Goal: Task Accomplishment & Management: Manage account settings

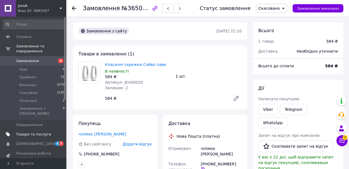
click at [37, 131] on span "Товари та послуги" at bounding box center [33, 133] width 35 height 5
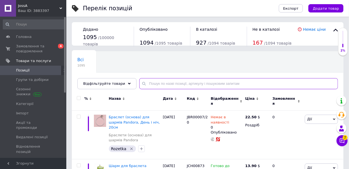
click at [143, 84] on input "text" at bounding box center [238, 83] width 199 height 11
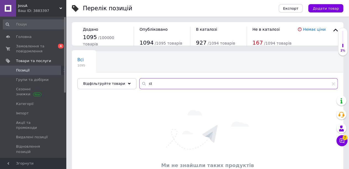
type input "c"
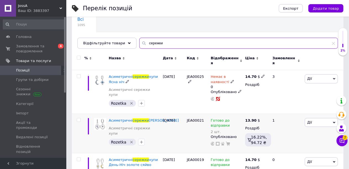
scroll to position [55, 0]
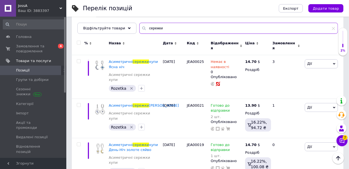
drag, startPoint x: 158, startPoint y: 26, endPoint x: 135, endPoint y: 32, distance: 23.5
click at [139, 32] on input "сережки" at bounding box center [238, 28] width 199 height 11
paste input "EA00031"
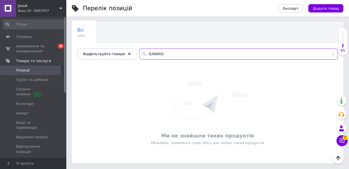
scroll to position [29, 0]
click at [128, 62] on div "Всі 1095 Ok Відфільтровано... Зберегти Нічого не знайдено Можливо, помилка у сл…" at bounding box center [208, 92] width 272 height 141
paste input "J"
type input "JEA00031"
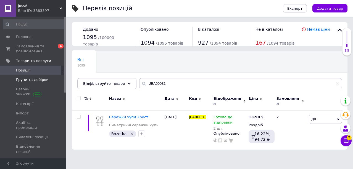
click at [23, 80] on span "Групи та добірки" at bounding box center [32, 79] width 33 height 5
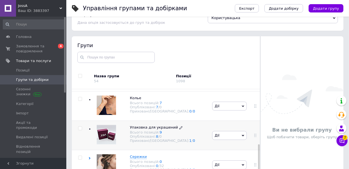
scroll to position [31, 0]
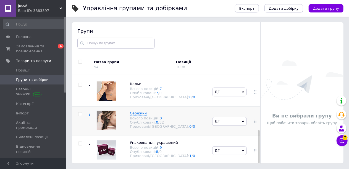
click at [89, 113] on icon at bounding box center [89, 114] width 2 height 2
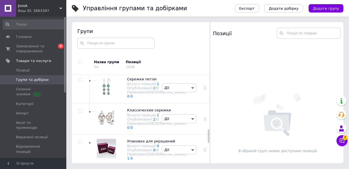
scroll to position [372, 0]
click at [191, 58] on icon at bounding box center [192, 56] width 2 height 2
click at [178, 101] on li "Додати підгрупу" at bounding box center [179, 95] width 34 height 13
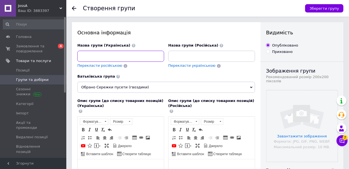
click at [90, 54] on input at bounding box center [120, 56] width 87 height 11
paste input "Асиметричні сережки"
paste input "Сережки пусети (гвоздики)"
drag, startPoint x: 119, startPoint y: 55, endPoint x: 125, endPoint y: 56, distance: 5.7
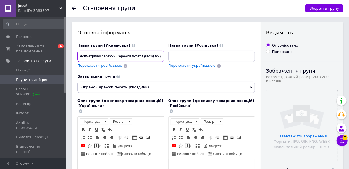
click at [125, 56] on input "Асиметричні сережки Сережки пусети (гвоздики)" at bounding box center [120, 56] width 87 height 11
click at [131, 56] on input "Асиметричні сережки Сережки пусети (гвоздики)" at bounding box center [120, 56] width 87 height 11
drag, startPoint x: 149, startPoint y: 56, endPoint x: 74, endPoint y: 53, distance: 75.5
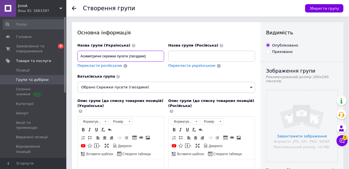
type input "Асиметричні сережки пусети (гвоздики)"
click at [178, 58] on input at bounding box center [211, 56] width 87 height 11
drag, startPoint x: 184, startPoint y: 55, endPoint x: 166, endPoint y: 59, distance: 18.4
click at [166, 59] on div "Назва групи (Російська) Ас Перекласти українською" at bounding box center [211, 58] width 91 height 35
paste input "иметричні сережки"
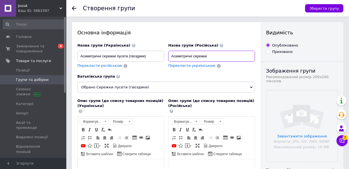
drag, startPoint x: 210, startPoint y: 56, endPoint x: 170, endPoint y: 48, distance: 40.5
click at [170, 48] on div "Назва групи (Російська) Асиметричні сережки" at bounding box center [211, 52] width 87 height 19
paste input "етричные"
drag, startPoint x: 226, startPoint y: 56, endPoint x: 215, endPoint y: 59, distance: 11.3
click at [215, 59] on input "Асимметричные сережки пусеті" at bounding box center [211, 56] width 87 height 11
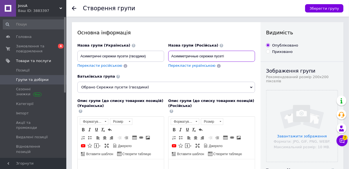
paste input "и (гвоздики)"
type input "Асимметричные сережки пусети (гвоздики)"
drag, startPoint x: 151, startPoint y: 57, endPoint x: 80, endPoint y: 52, distance: 70.4
click at [80, 52] on input "Асиметричні сережки пусети (гвоздики)" at bounding box center [120, 56] width 87 height 11
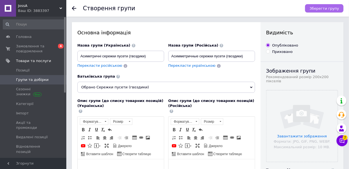
click at [317, 7] on span "Зберегти групу" at bounding box center [324, 8] width 30 height 4
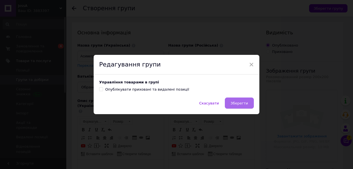
click at [234, 102] on span "Зберегти" at bounding box center [239, 103] width 17 height 4
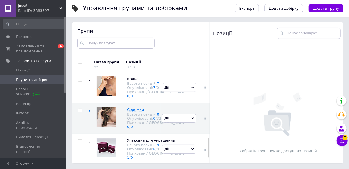
scroll to position [286, 0]
click at [91, 102] on div "Сережки Всього позицій: 0 Опубліковані: 0 / 32 Приховані/Видалені: 0 / 0" at bounding box center [124, 117] width 72 height 31
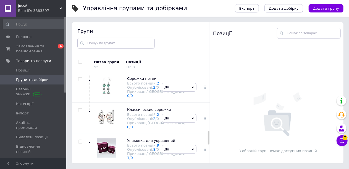
scroll to position [369, 0]
click at [90, 50] on use at bounding box center [90, 49] width 2 height 2
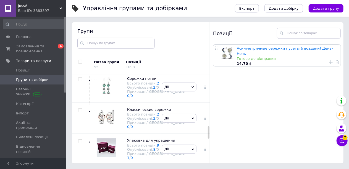
click at [191, 21] on icon at bounding box center [192, 20] width 2 height 2
click at [181, 65] on li "Додати підгрупу" at bounding box center [179, 58] width 34 height 13
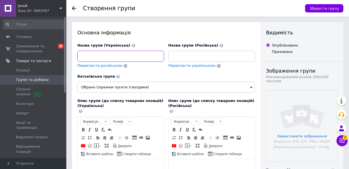
click at [90, 55] on input at bounding box center [120, 56] width 87 height 11
paste input "Асиметричні сережки пусети (гвоздики)"
drag, startPoint x: 84, startPoint y: 55, endPoint x: 79, endPoint y: 53, distance: 5.9
click at [79, 53] on input "Асиметричні сережки пусети (гвоздики)" at bounding box center [120, 56] width 87 height 11
drag, startPoint x: 144, startPoint y: 58, endPoint x: 78, endPoint y: 45, distance: 67.6
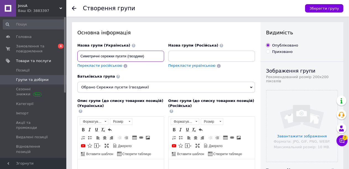
click at [78, 45] on div "Назва групи (Українська) Симетричні сережки пусети (гвоздики)" at bounding box center [120, 52] width 87 height 19
type input "Симетричні сережки пусети (гвоздики)"
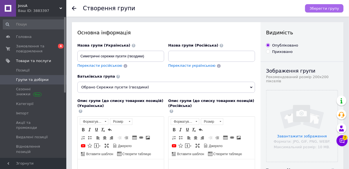
click at [317, 9] on span "Зберегти групу" at bounding box center [324, 8] width 30 height 4
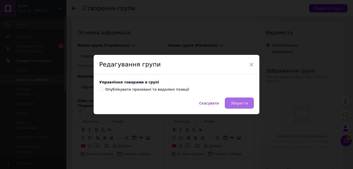
drag, startPoint x: 246, startPoint y: 102, endPoint x: 241, endPoint y: 102, distance: 5.3
click at [246, 102] on span "Зберегти" at bounding box center [239, 103] width 17 height 4
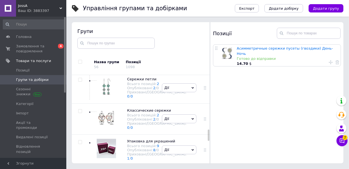
scroll to position [420, 0]
click at [136, 14] on span "Асимметричные сережки пусети (гвоздики)" at bounding box center [151, 9] width 48 height 9
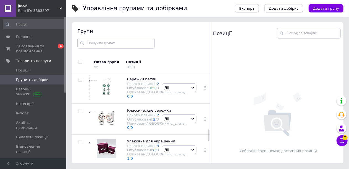
click at [163, 14] on icon at bounding box center [164, 11] width 3 height 3
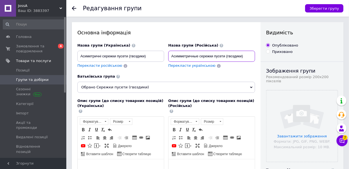
drag, startPoint x: 190, startPoint y: 53, endPoint x: 245, endPoint y: 36, distance: 57.7
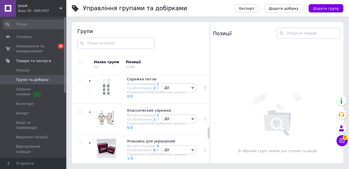
scroll to position [431, 0]
click at [138, 50] on span "Симметричные серьги пусеты (гвоздики)" at bounding box center [155, 45] width 57 height 9
click at [149, 50] on icon at bounding box center [150, 47] width 3 height 3
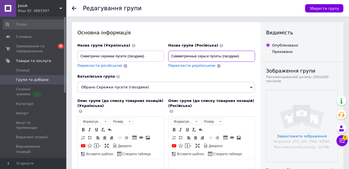
drag, startPoint x: 240, startPoint y: 57, endPoint x: 169, endPoint y: 78, distance: 74.2
paste input "симметричные сережки пусети"
drag, startPoint x: 175, startPoint y: 56, endPoint x: 171, endPoint y: 57, distance: 4.8
click at [171, 57] on input "Асимметричные сережки пусети (гвоздики)" at bounding box center [211, 56] width 87 height 11
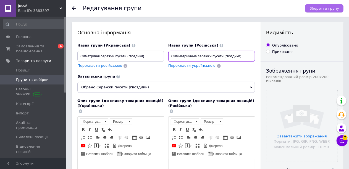
type input "Симметричные сережки пусети (гвоздики)"
click at [320, 8] on span "Зберегти групу" at bounding box center [324, 8] width 30 height 4
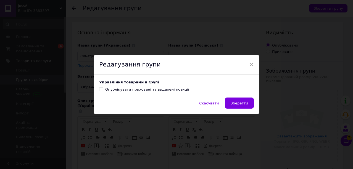
click at [245, 101] on button "Зберегти" at bounding box center [239, 102] width 29 height 11
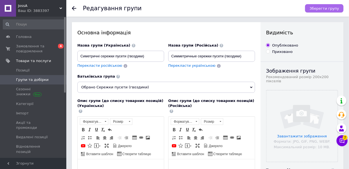
click at [328, 4] on button "Зберегти групу" at bounding box center [324, 8] width 38 height 8
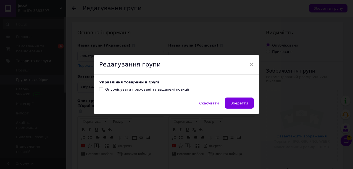
click at [235, 101] on button "Зберегти" at bounding box center [239, 102] width 29 height 11
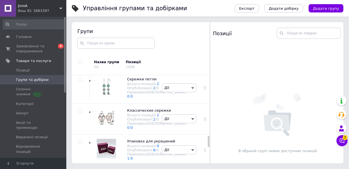
scroll to position [429, 0]
click at [23, 71] on span "Позиції" at bounding box center [23, 70] width 14 height 5
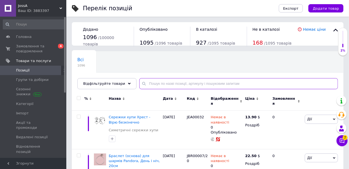
click at [157, 83] on input "text" at bounding box center [238, 83] width 199 height 11
paste input "JEA00024"
type input "JEA00024"
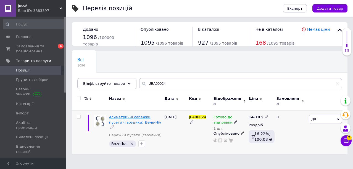
click at [139, 115] on span "Асиметричні сережки пусети (гвоздики) День-Ніч" at bounding box center [135, 119] width 52 height 9
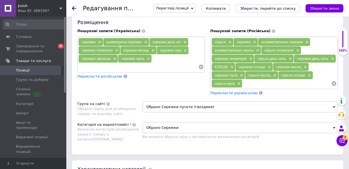
scroll to position [414, 0]
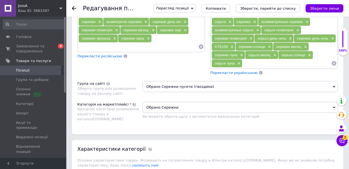
click at [174, 81] on span "Обрано Сережки пусети (гвоздики)" at bounding box center [240, 86] width 195 height 11
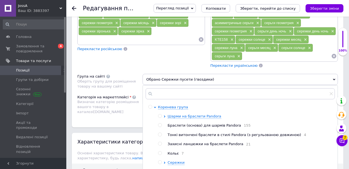
scroll to position [470, 0]
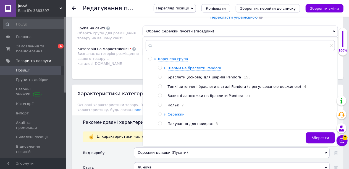
click at [164, 113] on icon at bounding box center [165, 114] width 2 height 2
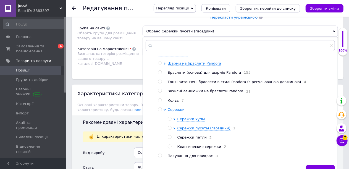
scroll to position [7, 0]
click at [174, 127] on icon at bounding box center [173, 128] width 1 height 2
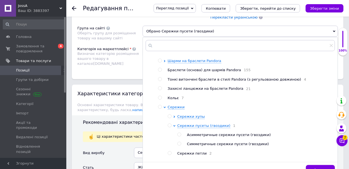
click at [179, 133] on input "radio" at bounding box center [179, 135] width 4 height 4
radio input "true"
click at [314, 165] on button "Зберегти" at bounding box center [320, 170] width 29 height 11
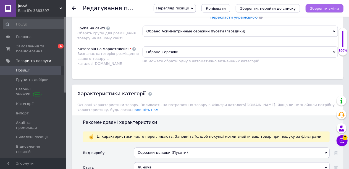
click at [330, 4] on button "Зберегти зміни" at bounding box center [325, 8] width 38 height 8
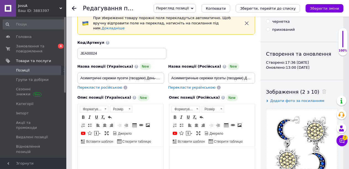
scroll to position [0, 0]
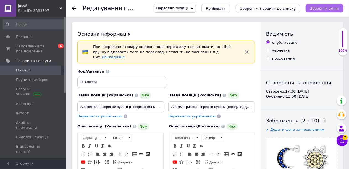
click at [313, 6] on button "Зберегти зміни" at bounding box center [325, 8] width 38 height 8
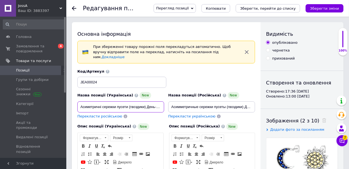
drag, startPoint x: 84, startPoint y: 100, endPoint x: 146, endPoint y: 109, distance: 63.1
click at [146, 109] on div "Назва позиції (Українська) New Асиметричні сережки пусети (гвоздики) День-Ніч П…" at bounding box center [120, 105] width 91 height 31
click at [225, 9] on span "Копіювати" at bounding box center [216, 8] width 20 height 4
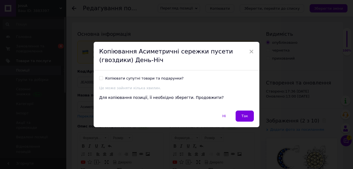
click at [102, 75] on div "Копіювати супутні товари та подарунки? Це може зайняти кілька хвилин. Для копію…" at bounding box center [177, 90] width 166 height 40
click at [104, 78] on label "Копіювати супутні товари та подарунки?" at bounding box center [141, 78] width 85 height 5
click at [103, 78] on input "Копіювати супутні товари та подарунки?" at bounding box center [101, 78] width 4 height 4
checkbox input "true"
click at [243, 117] on span "Так" at bounding box center [244, 116] width 7 height 4
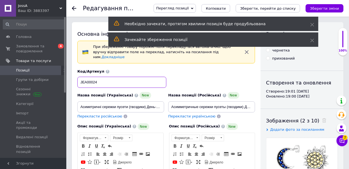
drag, startPoint x: 98, startPoint y: 77, endPoint x: 93, endPoint y: 75, distance: 6.0
click at [93, 77] on input "JEA00024" at bounding box center [121, 82] width 89 height 11
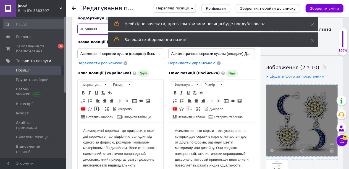
scroll to position [55, 0]
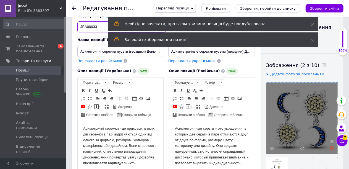
type input "JEA00033"
click at [331, 146] on icon at bounding box center [332, 148] width 4 height 4
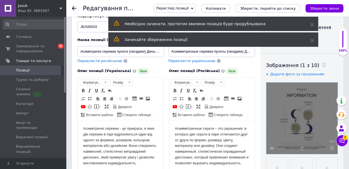
click at [331, 146] on use at bounding box center [332, 148] width 4 height 4
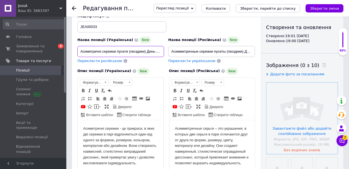
scroll to position [0, 1]
drag, startPoint x: 82, startPoint y: 46, endPoint x: 164, endPoint y: 60, distance: 83.8
click at [164, 60] on div "Назва позиції (Українська) New Асиметричні сережки пусети (гвоздики) День-Ніч П…" at bounding box center [166, 112] width 178 height 197
paste input "иметричні сережки-роли [PERSON_NAME] (гвоздики) - подвійні кільця"
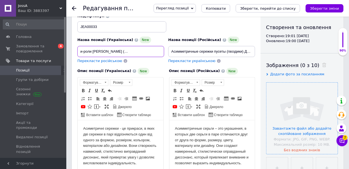
type input "Симетричні сережки-роли [PERSON_NAME] (гвоздики) - подвійні кільця Длань"
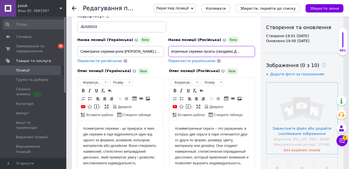
drag, startPoint x: 170, startPoint y: 46, endPoint x: 258, endPoint y: 31, distance: 88.9
click at [258, 31] on div "Основна інформація При збереженні товару порожні поля перекладуться автоматично…" at bounding box center [166, 159] width 189 height 385
paste input "имметричные серьги-роли [PERSON_NAME] (гвоздики) – двойные кольца"
click at [185, 46] on input "Симметричные серьги-роли [PERSON_NAME] (гвоздики) – двойные кольца Длань" at bounding box center [211, 51] width 87 height 11
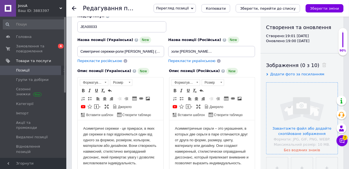
scroll to position [0, 0]
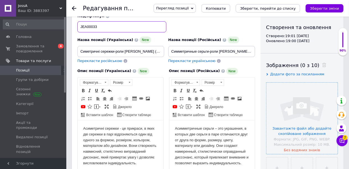
drag, startPoint x: 100, startPoint y: 20, endPoint x: 78, endPoint y: 14, distance: 23.0
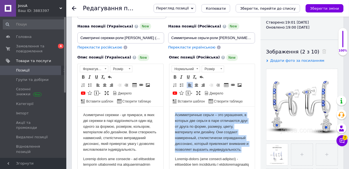
drag, startPoint x: 243, startPoint y: 149, endPoint x: 175, endPoint y: 114, distance: 76.8
click at [175, 114] on p "Асимметричные серьги – это украшения, в которых две серьги в паре отличаются др…" at bounding box center [212, 132] width 75 height 40
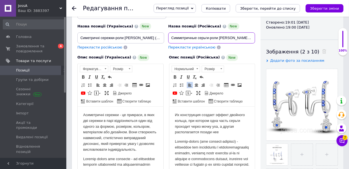
drag, startPoint x: 198, startPoint y: 32, endPoint x: 217, endPoint y: 27, distance: 20.0
click at [217, 32] on input "Симметричные серьги-роли [PERSON_NAME] (гвоздики) – двойные кольца Длань" at bounding box center [211, 37] width 87 height 11
click at [216, 32] on input "Симметричные серьги-роли [PERSON_NAME] (гвоздики) – двойные кольца Длань" at bounding box center [211, 37] width 87 height 11
drag, startPoint x: 201, startPoint y: 32, endPoint x: 219, endPoint y: 36, distance: 18.5
click at [219, 36] on input "Симметричные серьги-роли [PERSON_NAME] (гвоздики) – двойные кольца Длань" at bounding box center [211, 37] width 87 height 11
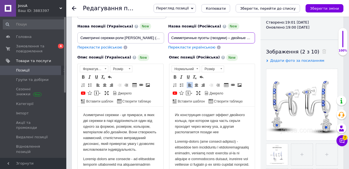
paste input "сережки-роллы"
click at [181, 32] on input "Симметричные сережки-роллы пусеты (гвоздики) – двойные кольца Длань" at bounding box center [211, 37] width 87 height 11
type input "Симметричные сережки-роллы пусеты (гвоздики) – двойные кольца Длань"
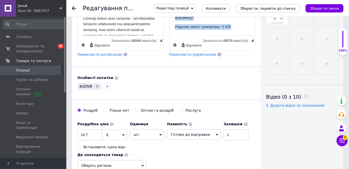
scroll to position [210, 0]
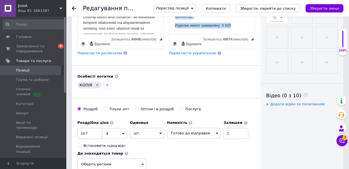
drag, startPoint x: 176, startPoint y: -27, endPoint x: 246, endPoint y: 102, distance: 146.6
copy body "Lo ipsumdolors ametcon adipis elitsedd eiusmo, tem incidid utla etdol magnaa en…"
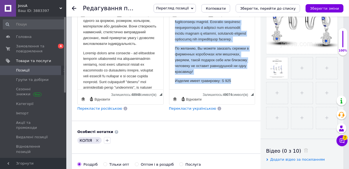
scroll to position [28, 0]
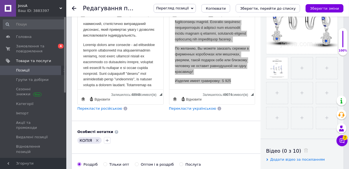
click at [97, 138] on icon "Видалити мітку" at bounding box center [97, 140] width 4 height 4
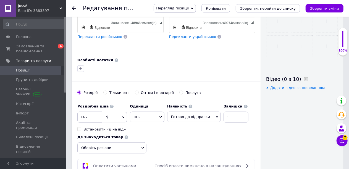
scroll to position [238, 0]
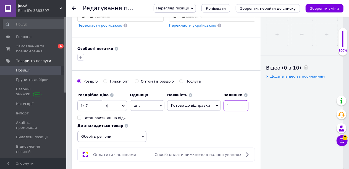
drag, startPoint x: 231, startPoint y: 96, endPoint x: 218, endPoint y: 105, distance: 16.2
click at [217, 106] on div "Роздрібна ціна 14.7 $ EUR CHF ₴ GBP ¥ PLN ₸ MDL HUF KGS CNY TRY KRW lei Встанов…" at bounding box center [164, 105] width 174 height 31
type input "0"
click at [203, 100] on span "Готово до відправки" at bounding box center [194, 105] width 54 height 10
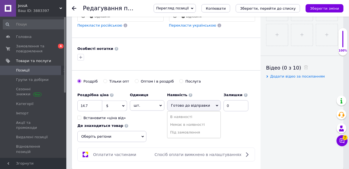
click at [189, 120] on li "Немає в наявності" at bounding box center [193, 124] width 53 height 8
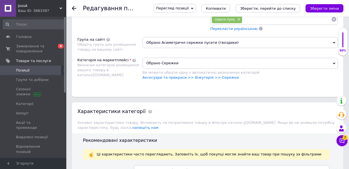
scroll to position [486, 0]
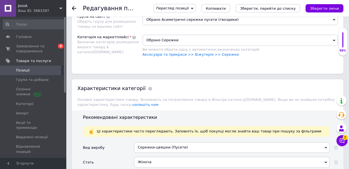
click at [168, 35] on span "Обрано Сережки" at bounding box center [240, 40] width 195 height 11
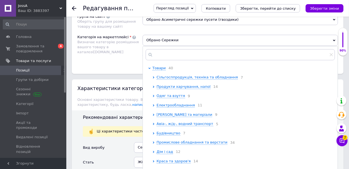
click at [137, 56] on div "Розміщення Пошукові запити (Українська) сережки × асиметричні сережки × сережки…" at bounding box center [208, 0] width 272 height 148
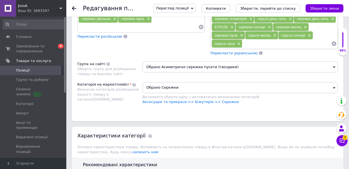
scroll to position [431, 0]
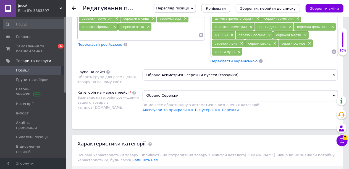
click at [164, 69] on span "Обрано Асиметричні сережки пусети (гвоздики)" at bounding box center [240, 74] width 195 height 11
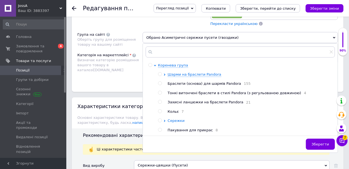
scroll to position [486, 0]
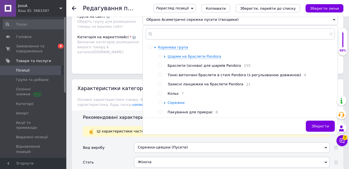
click at [164, 102] on icon at bounding box center [165, 103] width 2 height 2
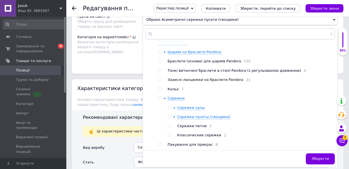
scroll to position [7, 0]
click at [175, 116] on icon at bounding box center [174, 117] width 2 height 2
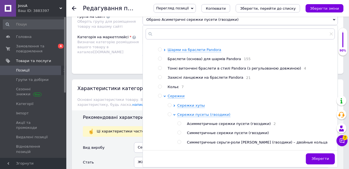
scroll to position [34, 0]
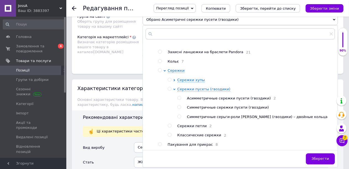
click at [180, 115] on input "radio" at bounding box center [179, 117] width 4 height 4
radio input "true"
click at [319, 156] on span "Зберегти" at bounding box center [320, 158] width 17 height 4
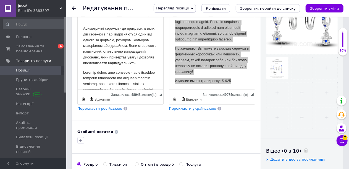
scroll to position [44, 0]
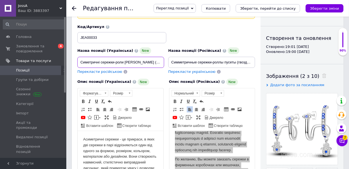
drag, startPoint x: 102, startPoint y: 57, endPoint x: 75, endPoint y: 65, distance: 27.5
click at [75, 65] on div "Назва позиції (Українська) New Симетричні сережки-роли [PERSON_NAME] (гвоздики)…" at bounding box center [120, 60] width 91 height 31
type input "Сережки-роли [PERSON_NAME] (гвоздики) - подвійні кільця Длань"
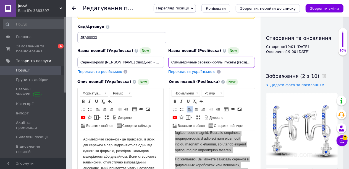
drag, startPoint x: 200, startPoint y: 57, endPoint x: 170, endPoint y: 69, distance: 31.7
click at [170, 69] on div "Назва позиції (Російська) New Симметричные сережки-роллы пусеты (гвоздики) – дв…" at bounding box center [211, 60] width 91 height 31
click at [172, 57] on input "Сережки-роллы пусеты (гвоздики) – двойные кольца Длань" at bounding box center [211, 62] width 87 height 11
type input "Сережки-роллы пусеты (гвоздики) – двойные кольца Длань"
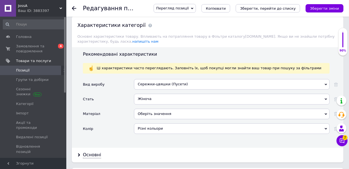
scroll to position [569, 0]
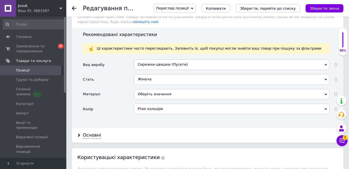
click at [157, 103] on div "Різні кольори" at bounding box center [232, 108] width 196 height 10
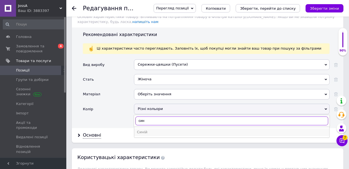
type input "син"
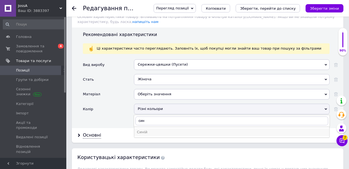
click at [148, 129] on div "Синій" at bounding box center [232, 131] width 190 height 5
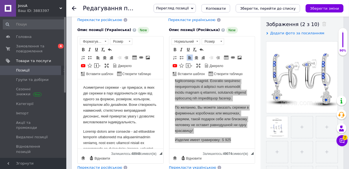
scroll to position [72, 0]
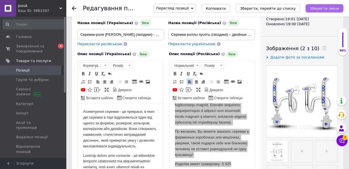
click at [322, 7] on icon "Зберегти зміни" at bounding box center [324, 8] width 29 height 4
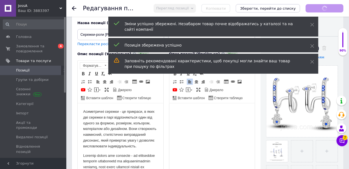
scroll to position [0, 0]
